Goal: Information Seeking & Learning: Learn about a topic

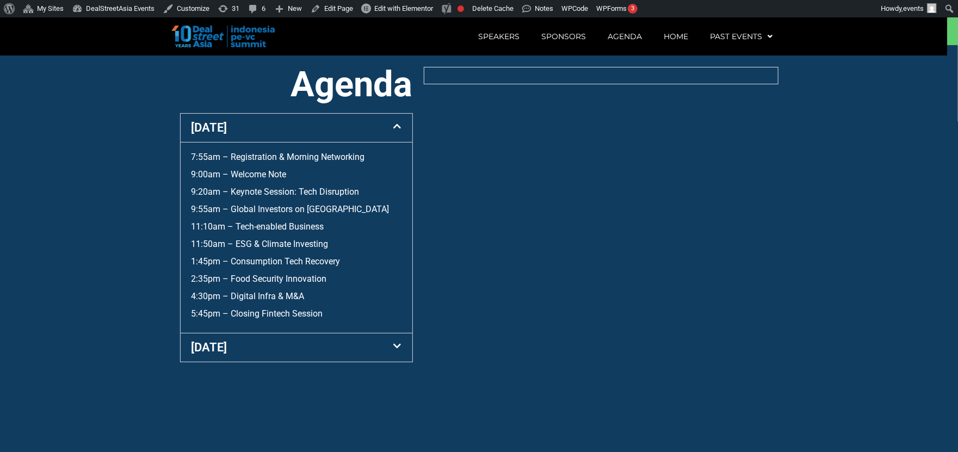
scroll to position [414, 0]
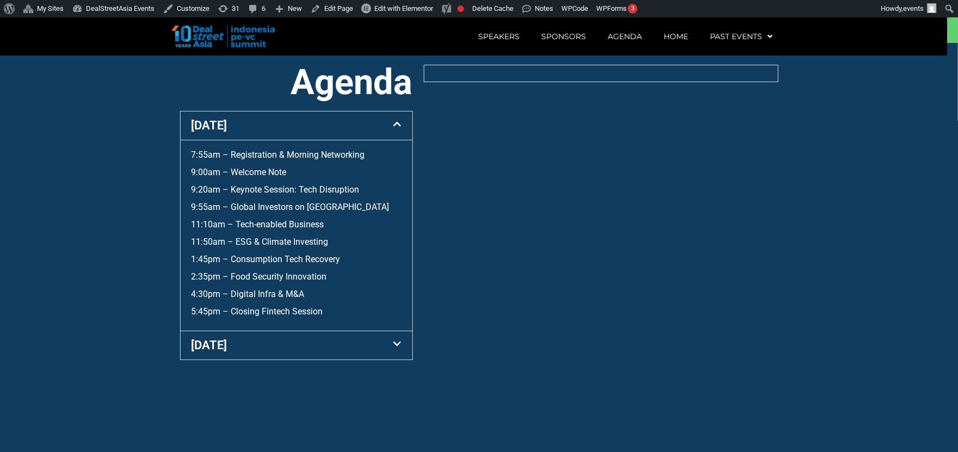
scroll to position [414, 0]
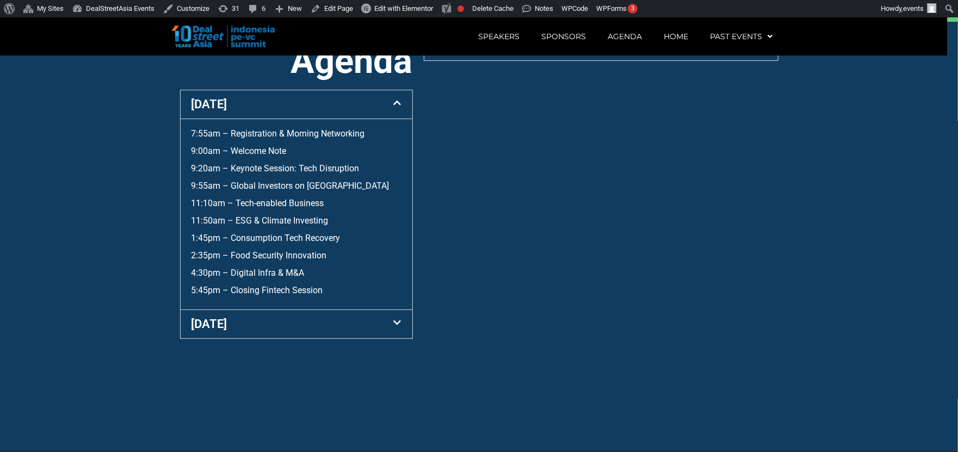
scroll to position [429, 0]
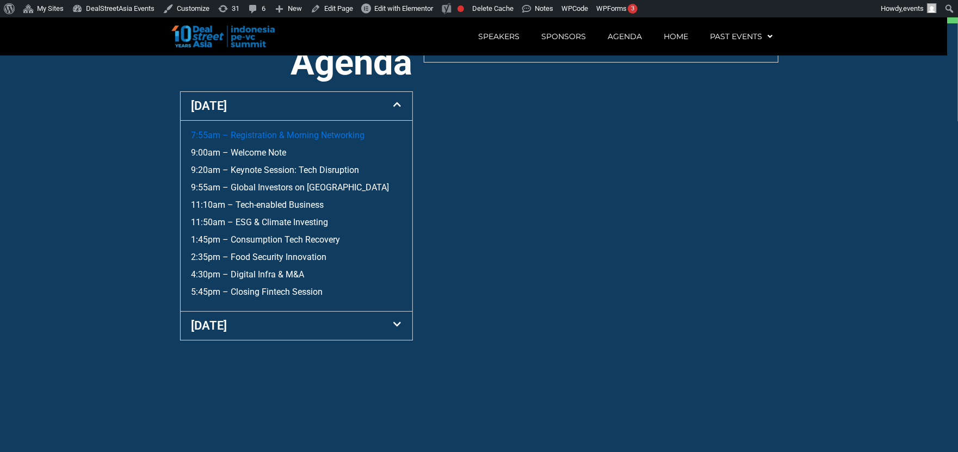
click at [283, 140] on link "7:55am – Registration & Morning Networking" at bounding box center [279, 135] width 174 height 10
click at [252, 335] on div "[DATE]" at bounding box center [297, 326] width 232 height 28
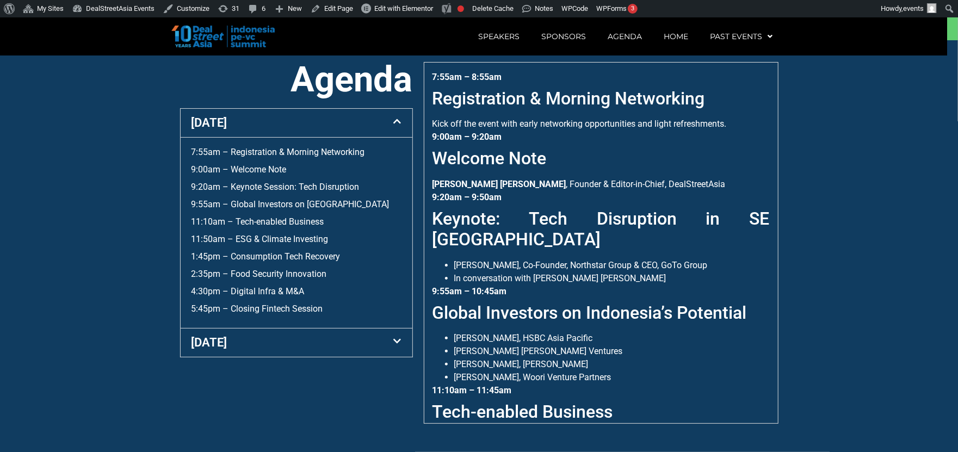
scroll to position [414, 0]
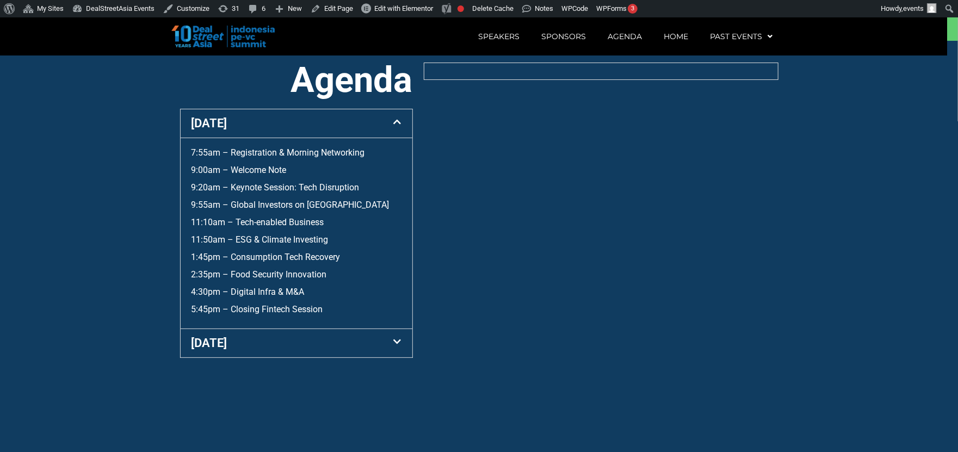
scroll to position [414, 0]
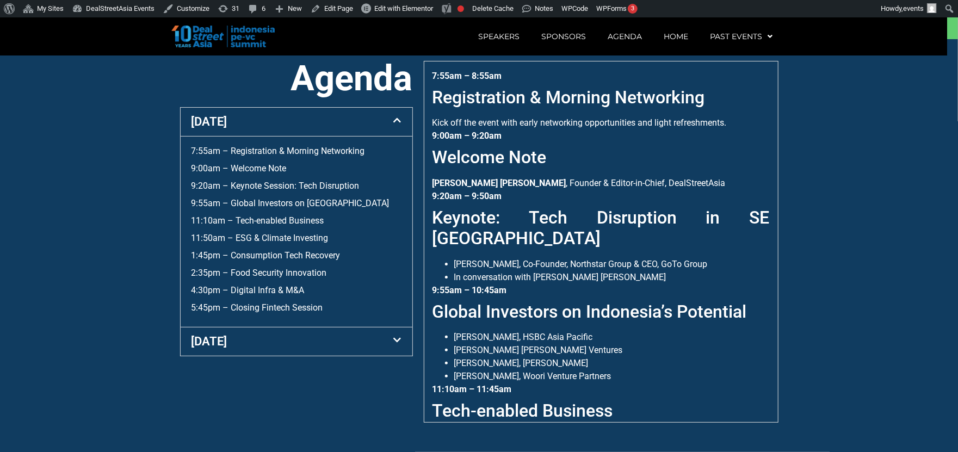
scroll to position [414, 0]
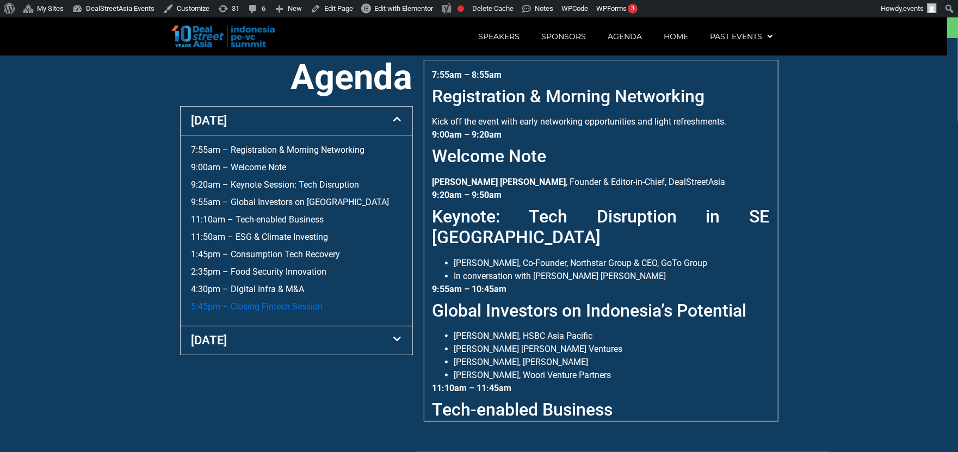
click at [294, 312] on link "5:45pm – Closing Fintech Session" at bounding box center [258, 306] width 132 height 10
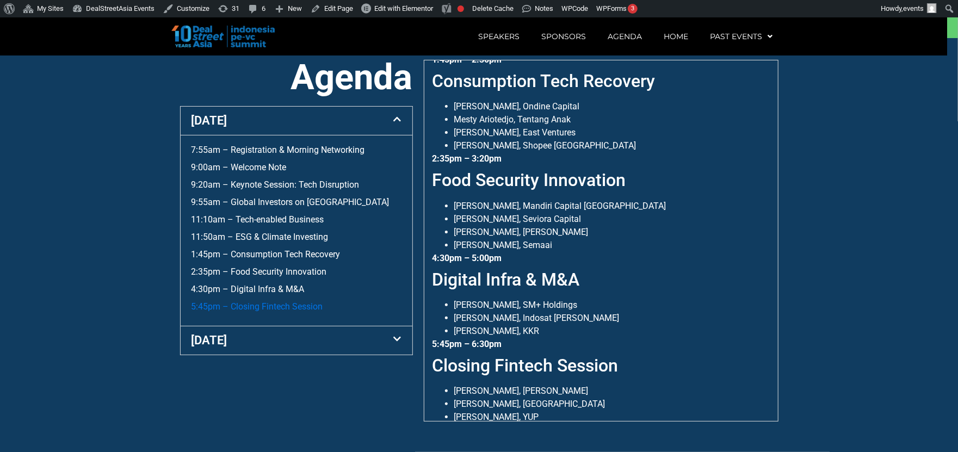
scroll to position [491, 0]
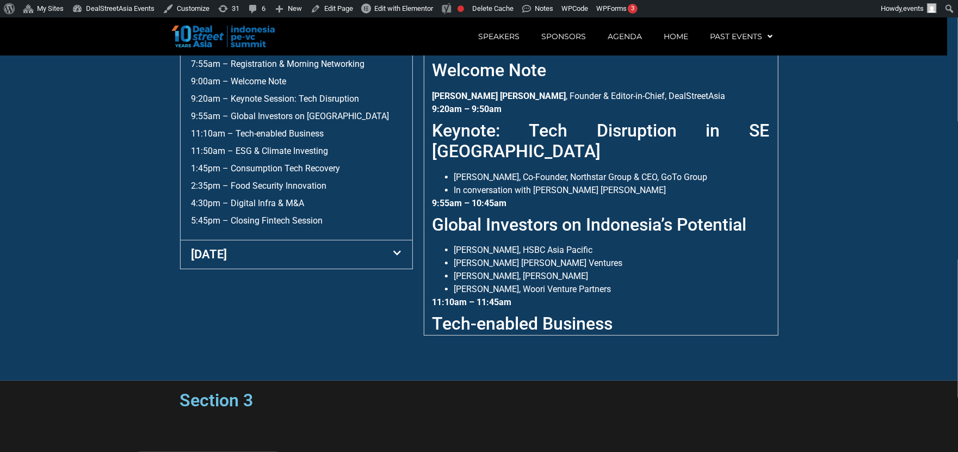
scroll to position [429, 0]
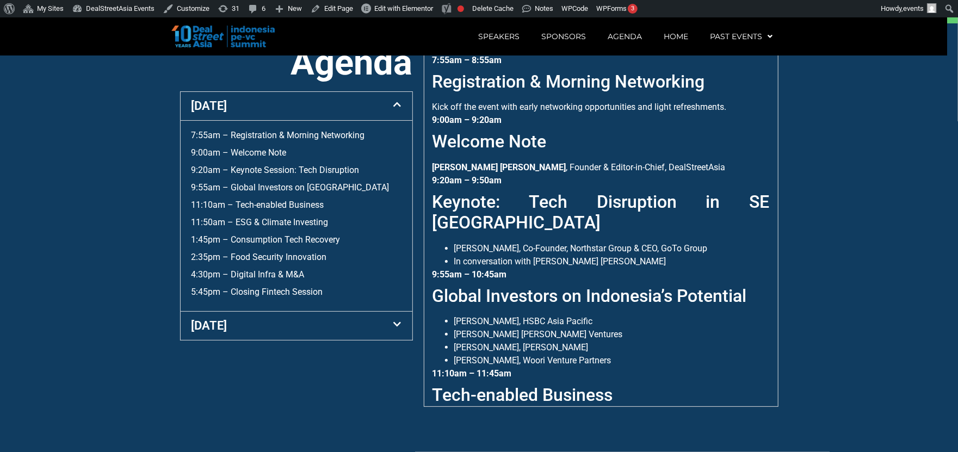
click at [274, 299] on div "5:45pm – Closing Fintech Session" at bounding box center [297, 292] width 210 height 13
click at [274, 297] on link "5:45pm – Closing Fintech Session" at bounding box center [258, 292] width 132 height 10
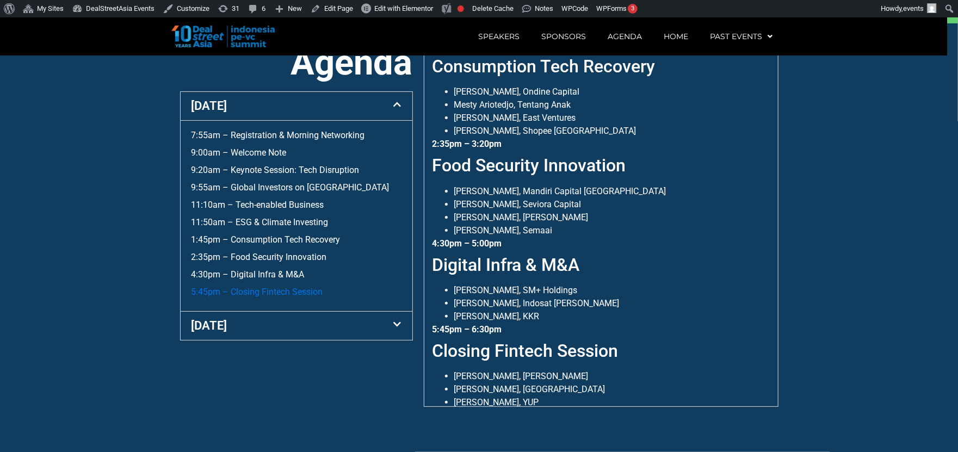
scroll to position [491, 0]
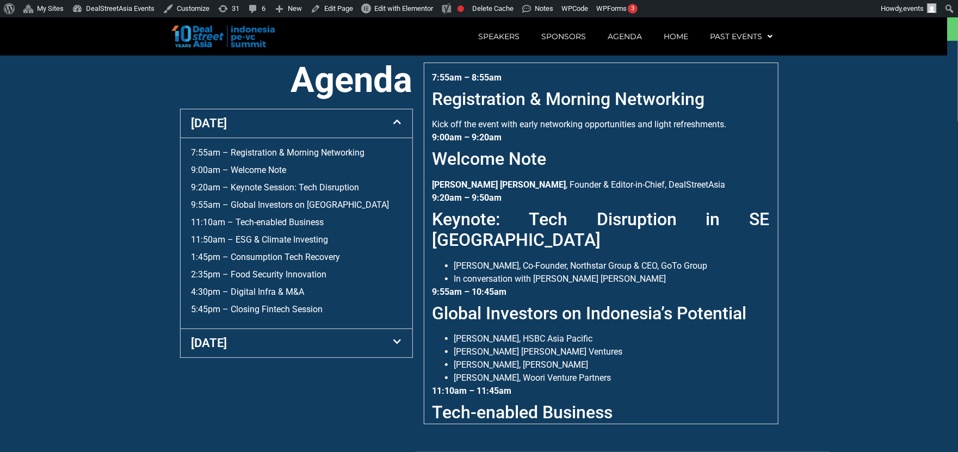
scroll to position [414, 0]
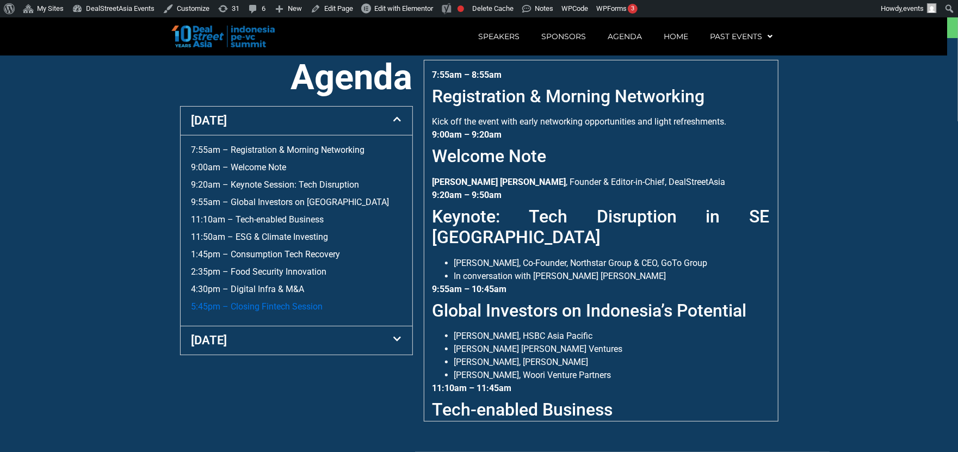
click at [260, 301] on link "5:45pm – Closing Fintech Session" at bounding box center [258, 306] width 132 height 10
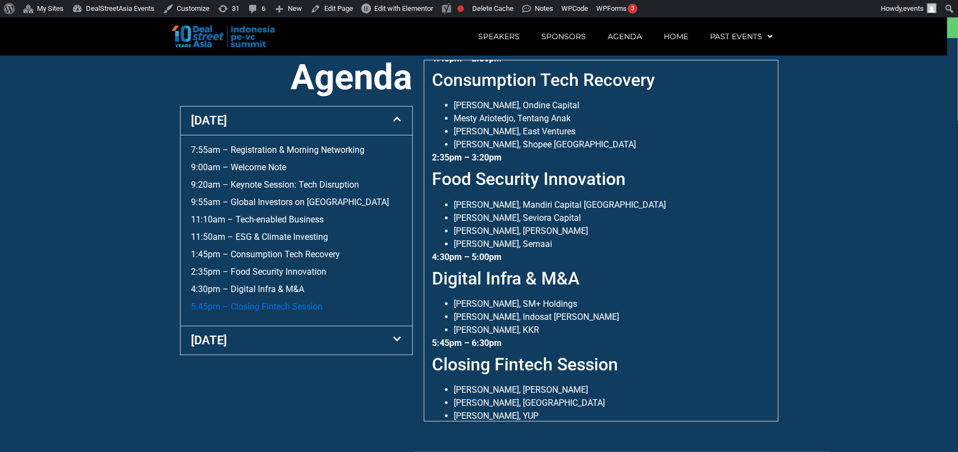
scroll to position [491, 0]
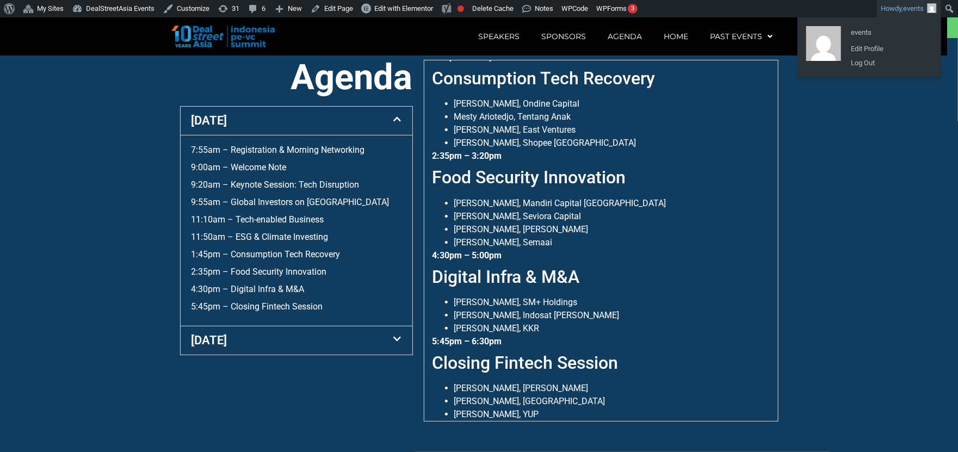
click at [935, 8] on img "Toolbar" at bounding box center [932, 8] width 10 height 10
click at [870, 61] on link "Log Out" at bounding box center [889, 63] width 87 height 14
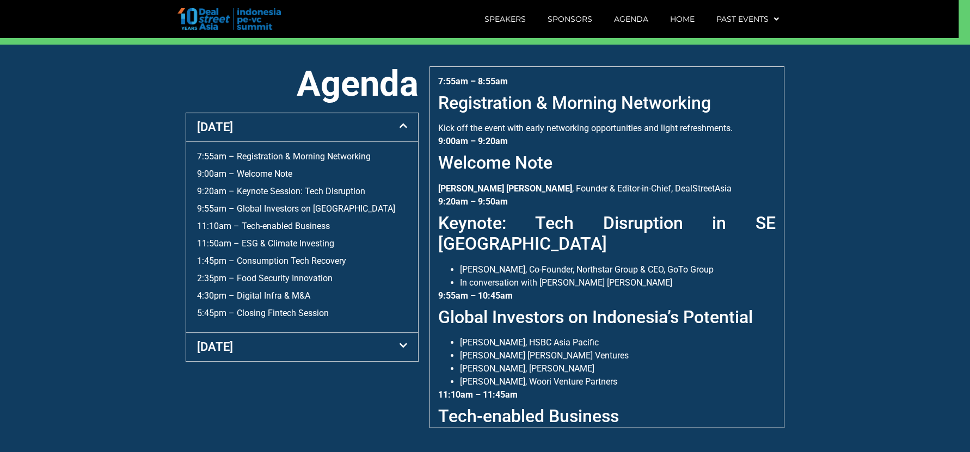
scroll to position [414, 0]
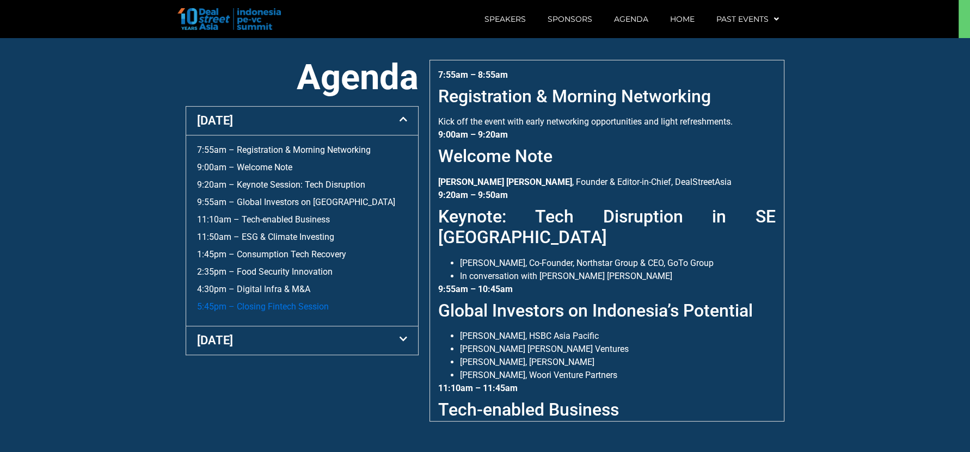
click at [300, 305] on link "5:45pm – Closing Fintech Session" at bounding box center [263, 306] width 132 height 10
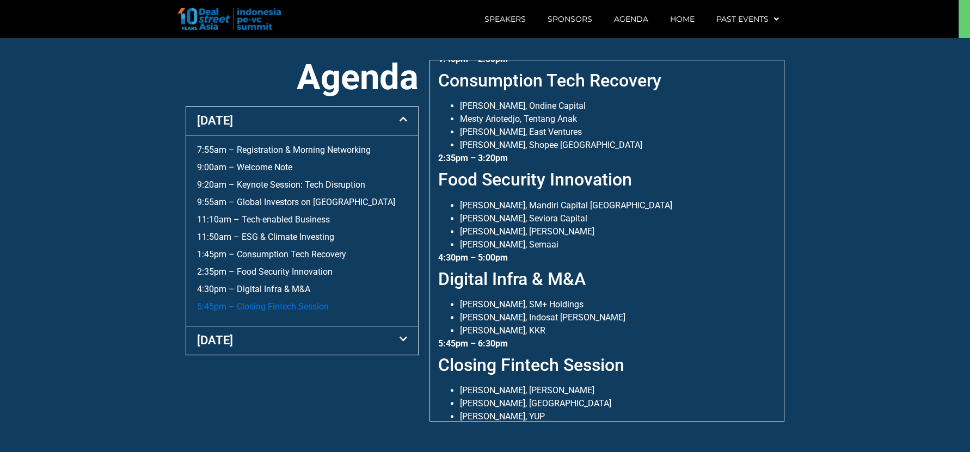
scroll to position [491, 0]
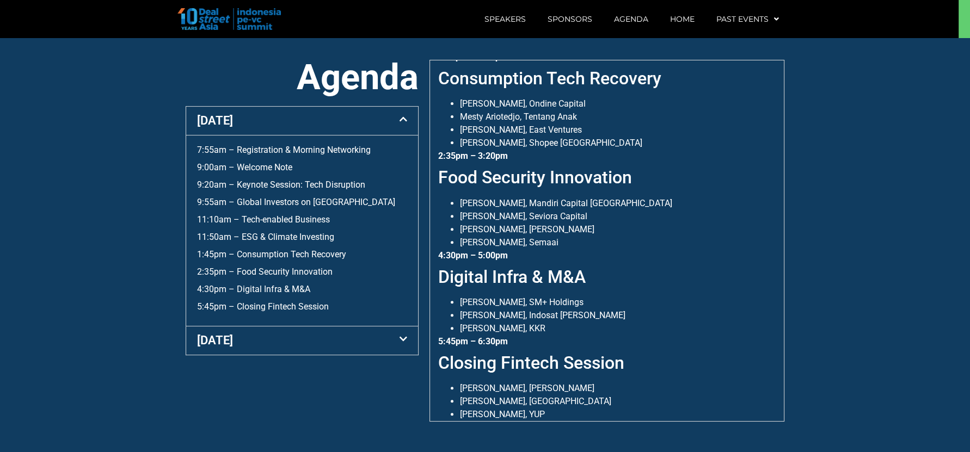
click at [300, 114] on div "[DATE]" at bounding box center [302, 121] width 232 height 28
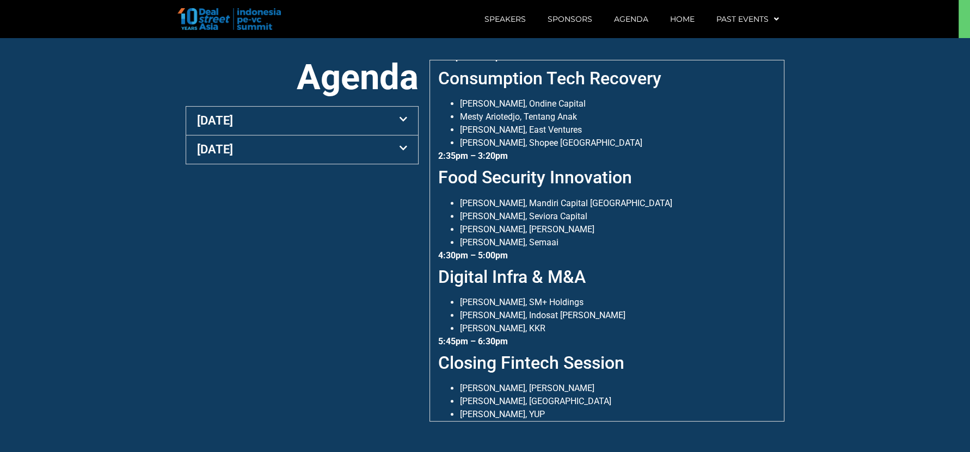
click at [280, 139] on div "[DATE]" at bounding box center [302, 149] width 232 height 28
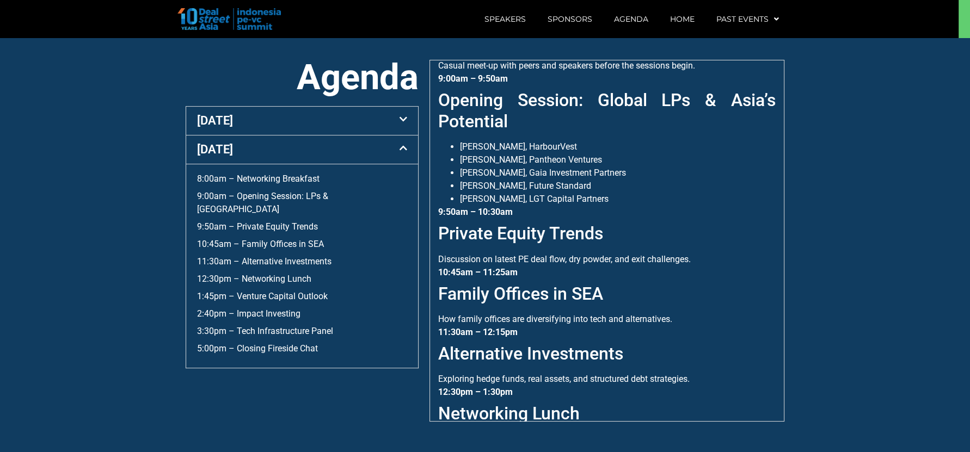
scroll to position [0, 0]
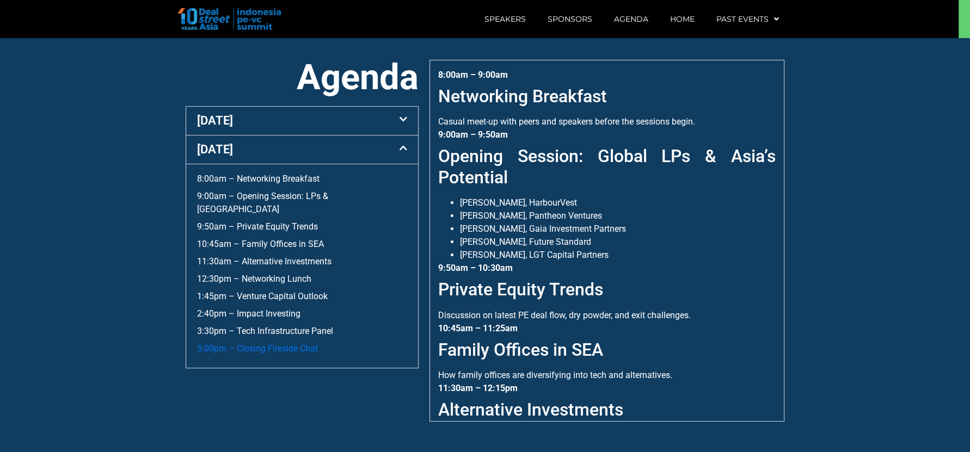
click at [289, 343] on link "5:00pm – Closing Fireside Chat" at bounding box center [257, 348] width 121 height 10
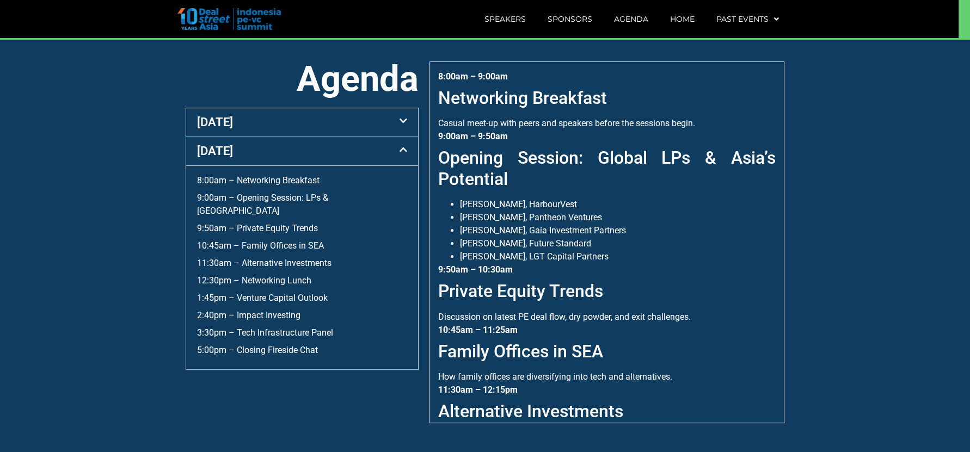
scroll to position [414, 0]
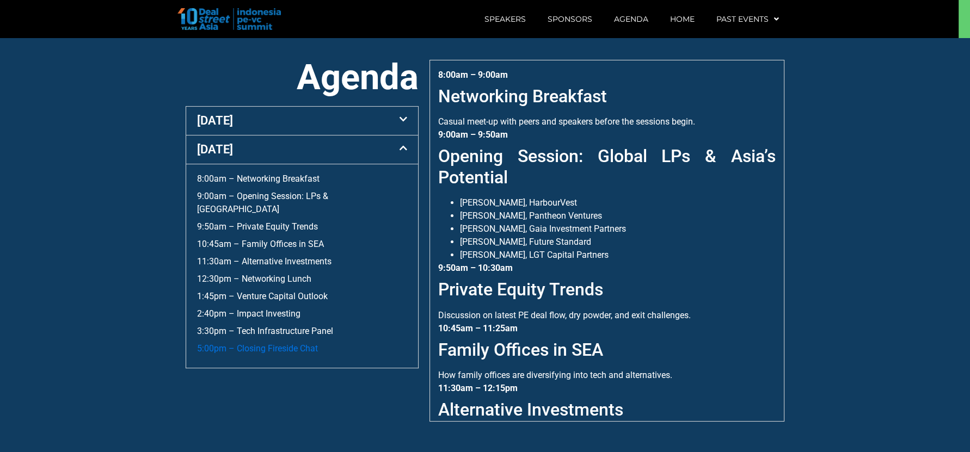
click at [270, 343] on link "5:00pm – Closing Fireside Chat" at bounding box center [257, 348] width 121 height 10
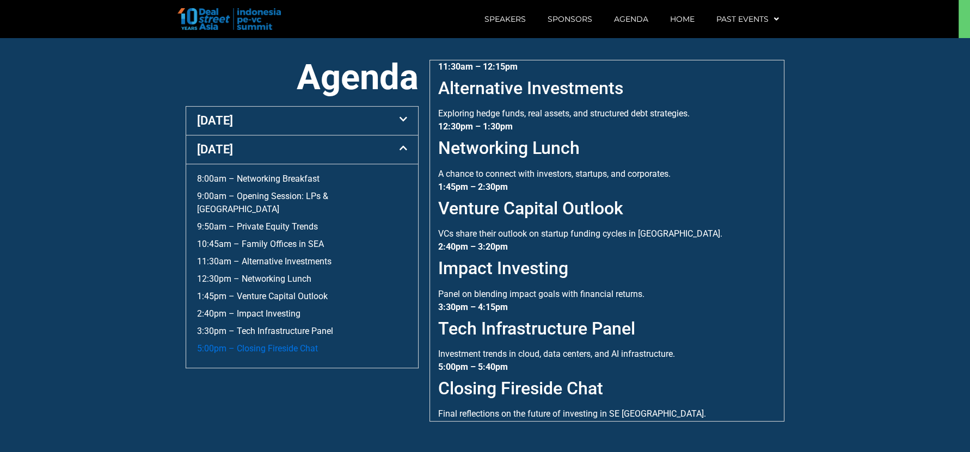
scroll to position [329, 0]
